Goal: Register for event/course

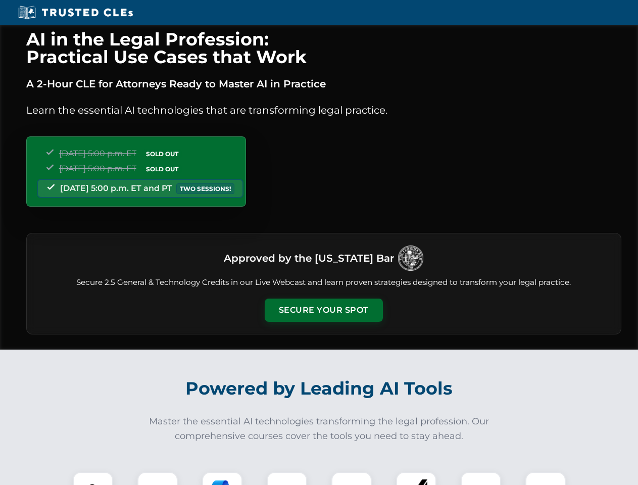
click at [323, 310] on button "Secure Your Spot" at bounding box center [324, 310] width 118 height 23
click at [93, 479] on img at bounding box center [92, 492] width 29 height 29
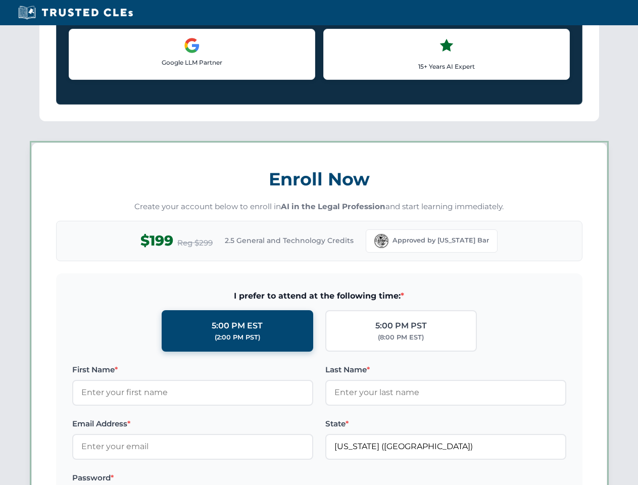
click at [222, 479] on label "Password *" at bounding box center [192, 478] width 241 height 12
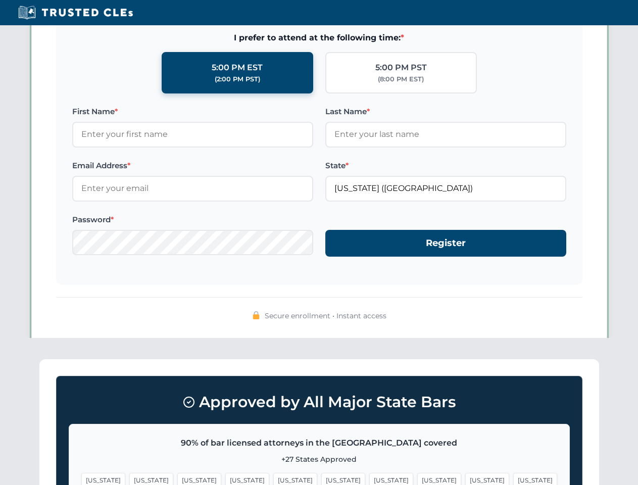
click at [466, 479] on span "[US_STATE]" at bounding box center [488, 480] width 44 height 15
